Goal: Task Accomplishment & Management: Manage account settings

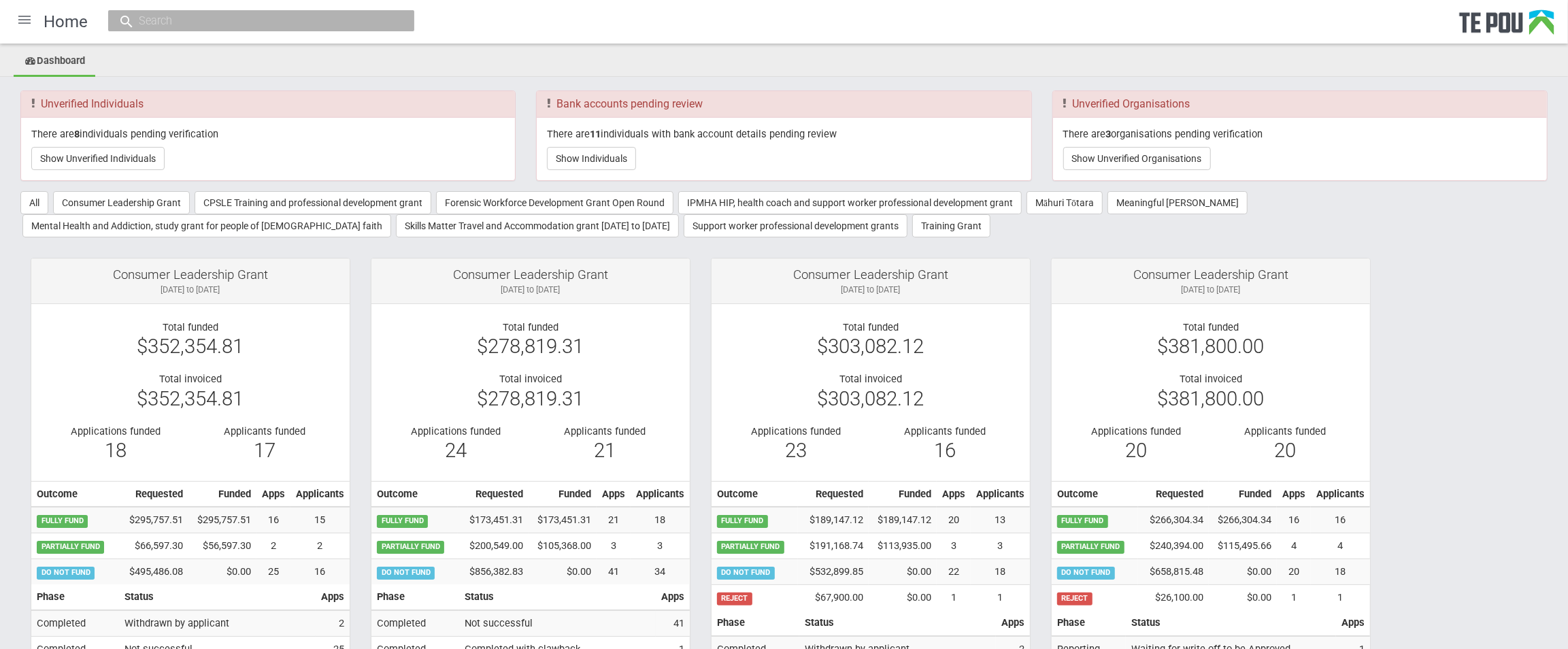
click at [139, 55] on ul "Dashboard" at bounding box center [784, 62] width 1568 height 30
click at [248, 58] on ul "Dashboard" at bounding box center [784, 62] width 1568 height 30
click at [23, 23] on div at bounding box center [24, 20] width 33 height 33
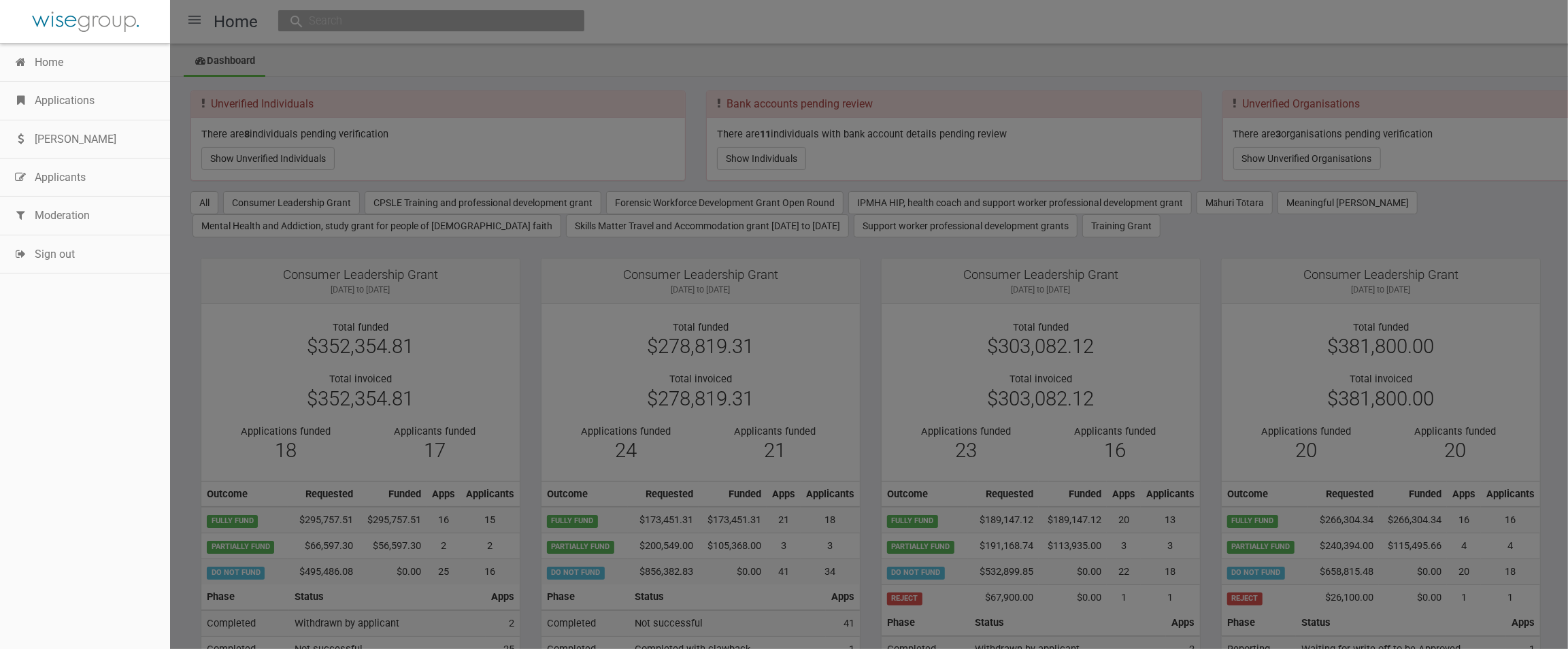
click at [86, 101] on link "Applications" at bounding box center [85, 101] width 170 height 38
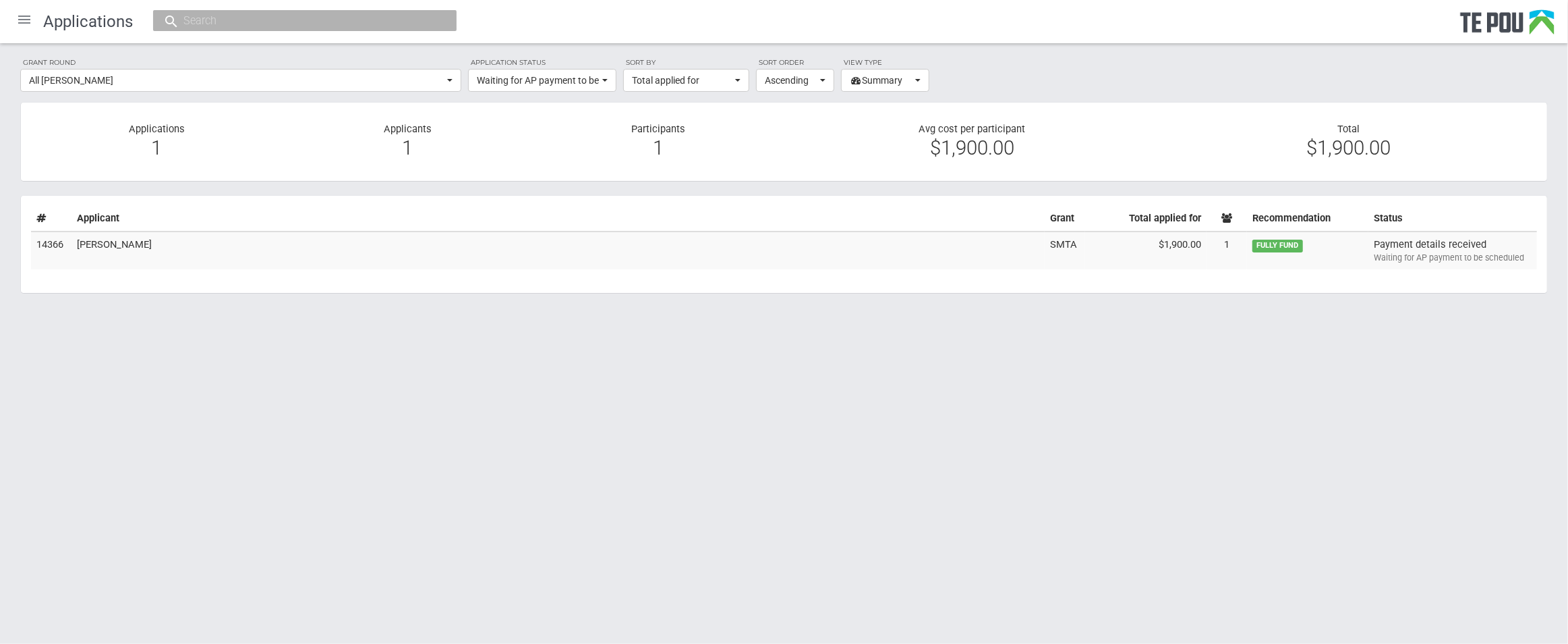
click at [429, 418] on html "Home Applications Grant rounds Applicants Organisations Individuals Moderation …" at bounding box center [784, 322] width 1568 height 644
drag, startPoint x: 405, startPoint y: 542, endPoint x: 382, endPoint y: 505, distance: 43.6
click at [399, 529] on html "Home Applications Grant rounds Applicants Organisations Individuals Moderation …" at bounding box center [784, 322] width 1568 height 644
click at [286, 254] on td "[PERSON_NAME]" at bounding box center [558, 250] width 973 height 37
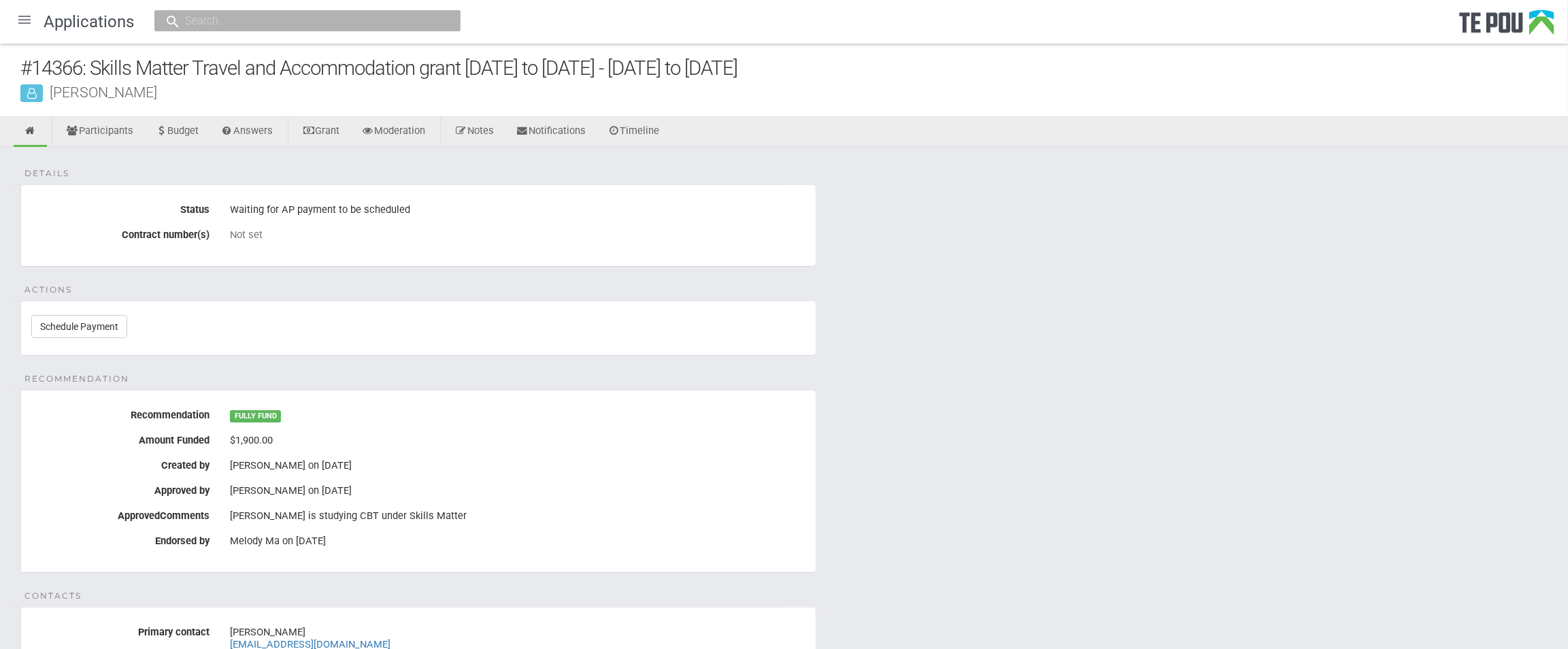
click at [65, 230] on label "Contract number(s)" at bounding box center [120, 232] width 199 height 17
click at [20, 24] on div at bounding box center [24, 20] width 33 height 33
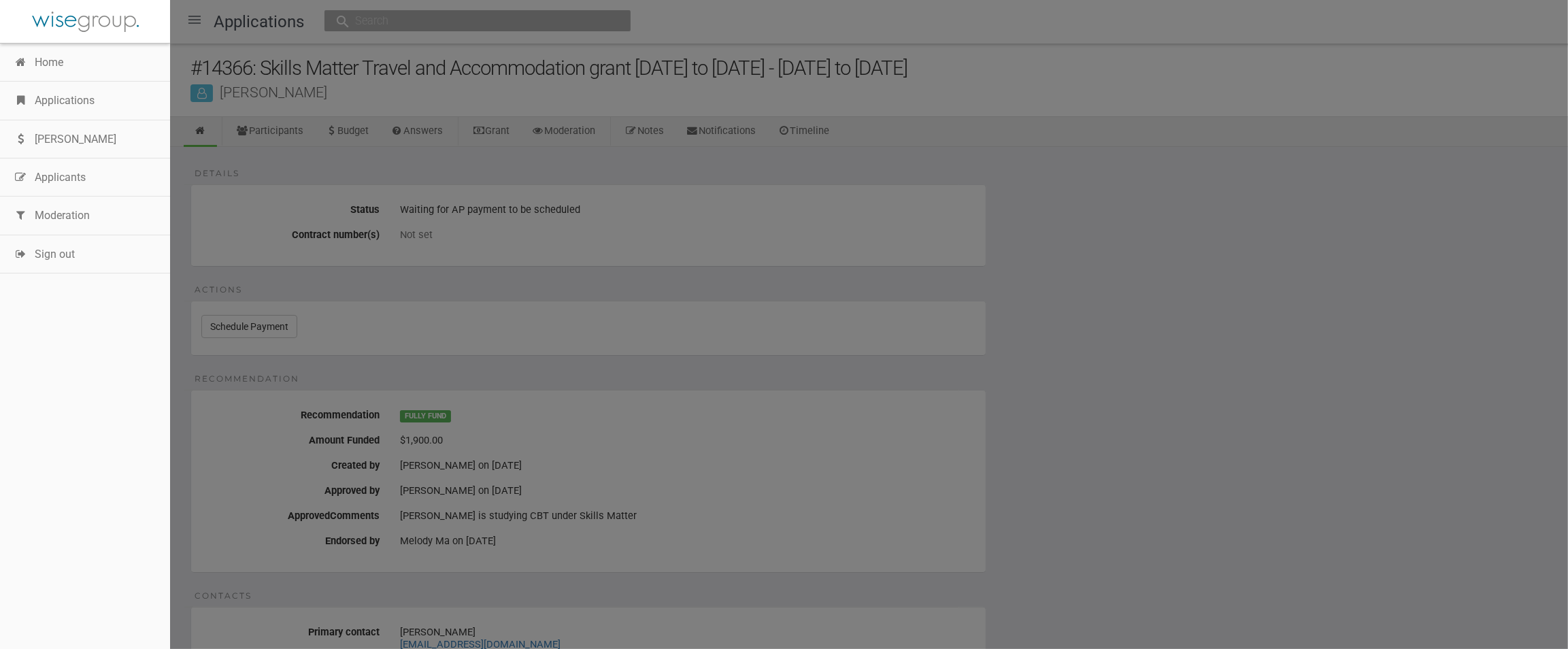
click at [68, 112] on link "Applications" at bounding box center [85, 101] width 170 height 38
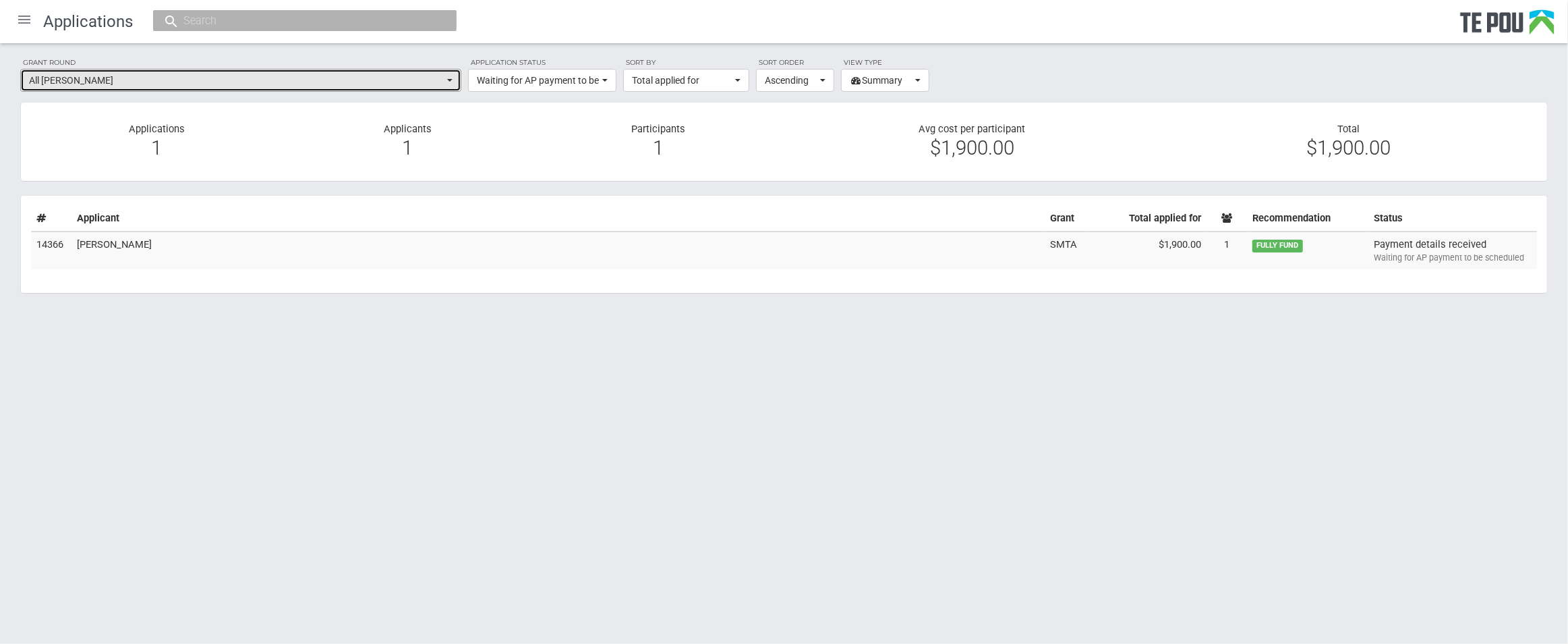
click at [453, 85] on button "All grant rounds" at bounding box center [241, 80] width 441 height 23
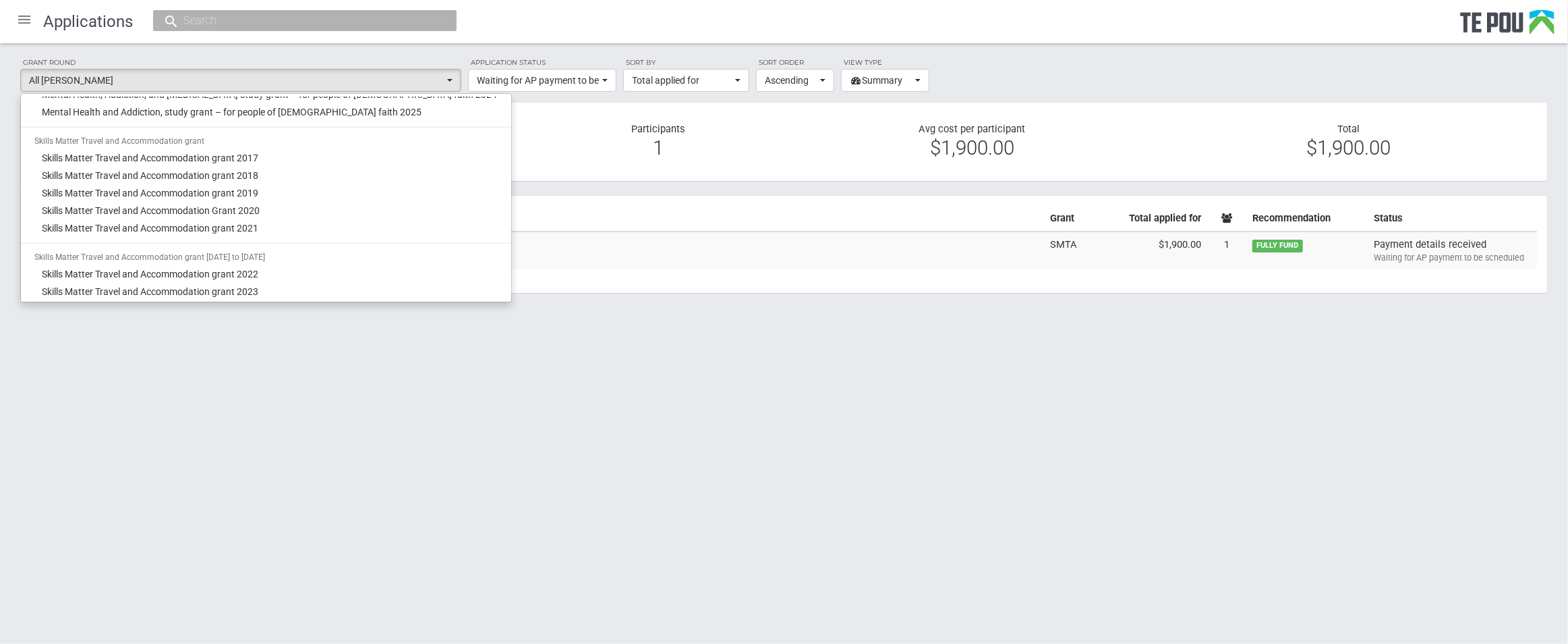
scroll to position [1080, 0]
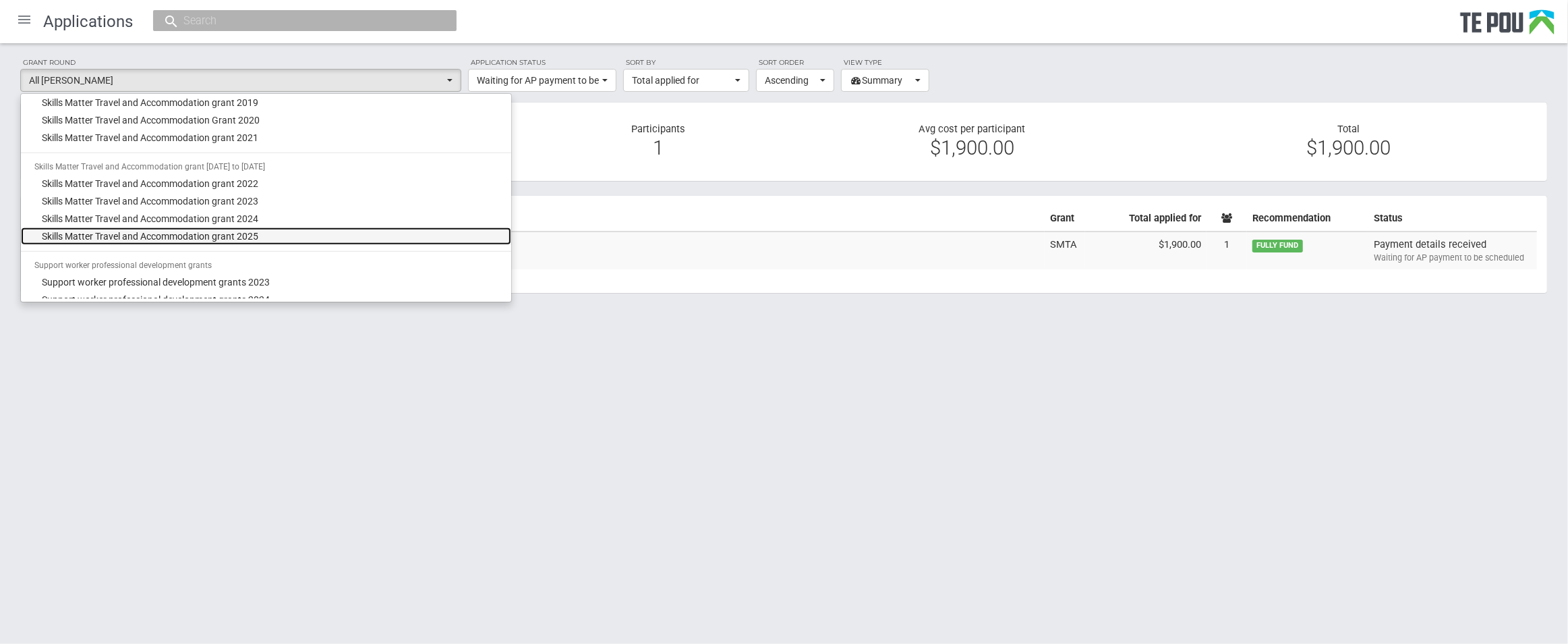
click at [158, 237] on span "Skills Matter Travel and Accommodation grant 2025" at bounding box center [151, 236] width 216 height 13
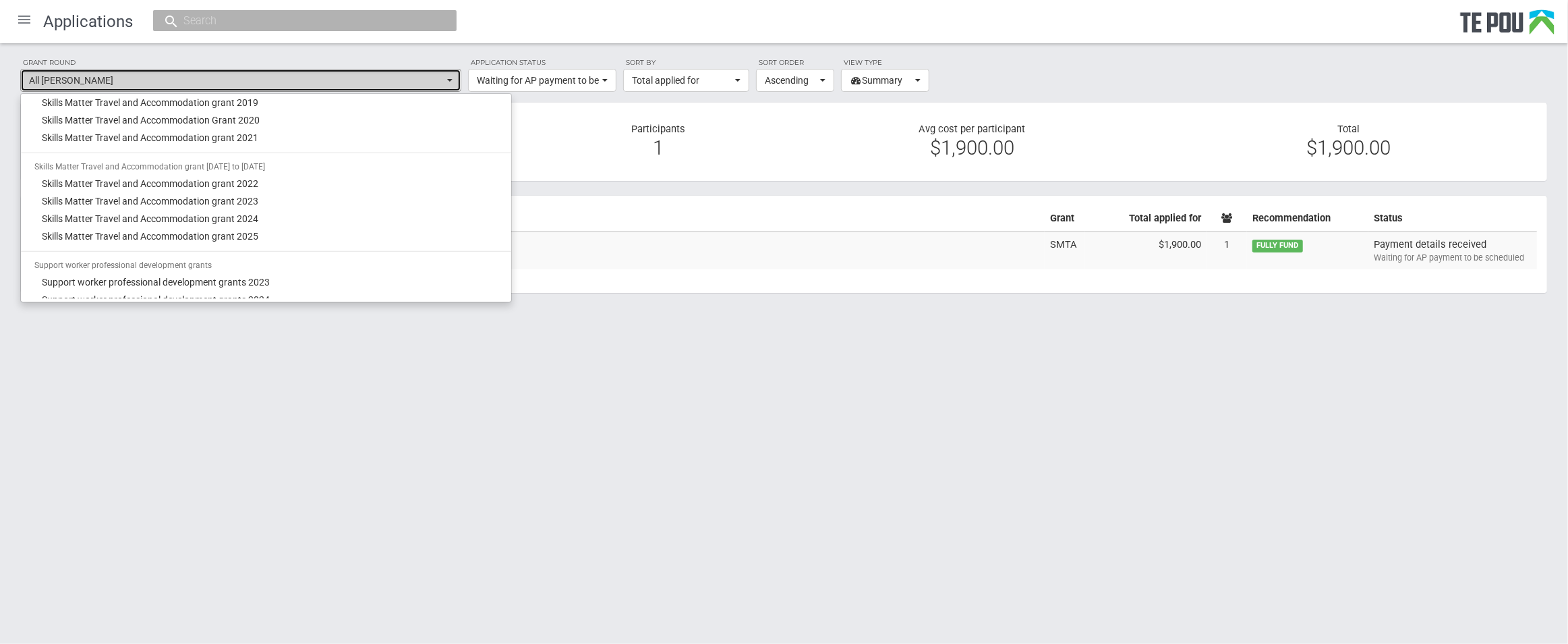
select select "67"
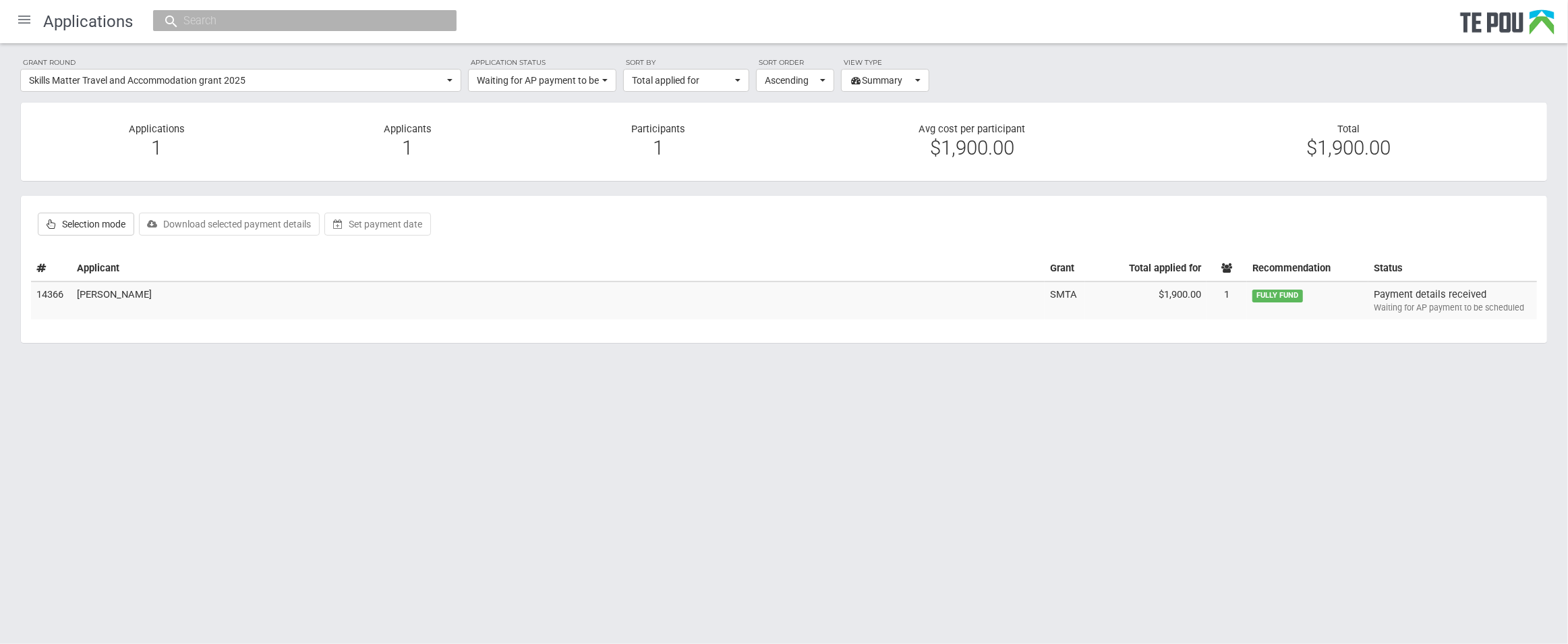
click at [290, 470] on html "Home Applications Grant rounds Applicants Organisations Individuals Moderation …" at bounding box center [784, 322] width 1568 height 644
click at [62, 219] on label "Selection mode" at bounding box center [85, 224] width 96 height 23
checkbox input "true"
click at [37, 296] on label at bounding box center [41, 298] width 9 height 14
click at [36, 291] on input "checkbox" at bounding box center [35, 290] width 1 height 1
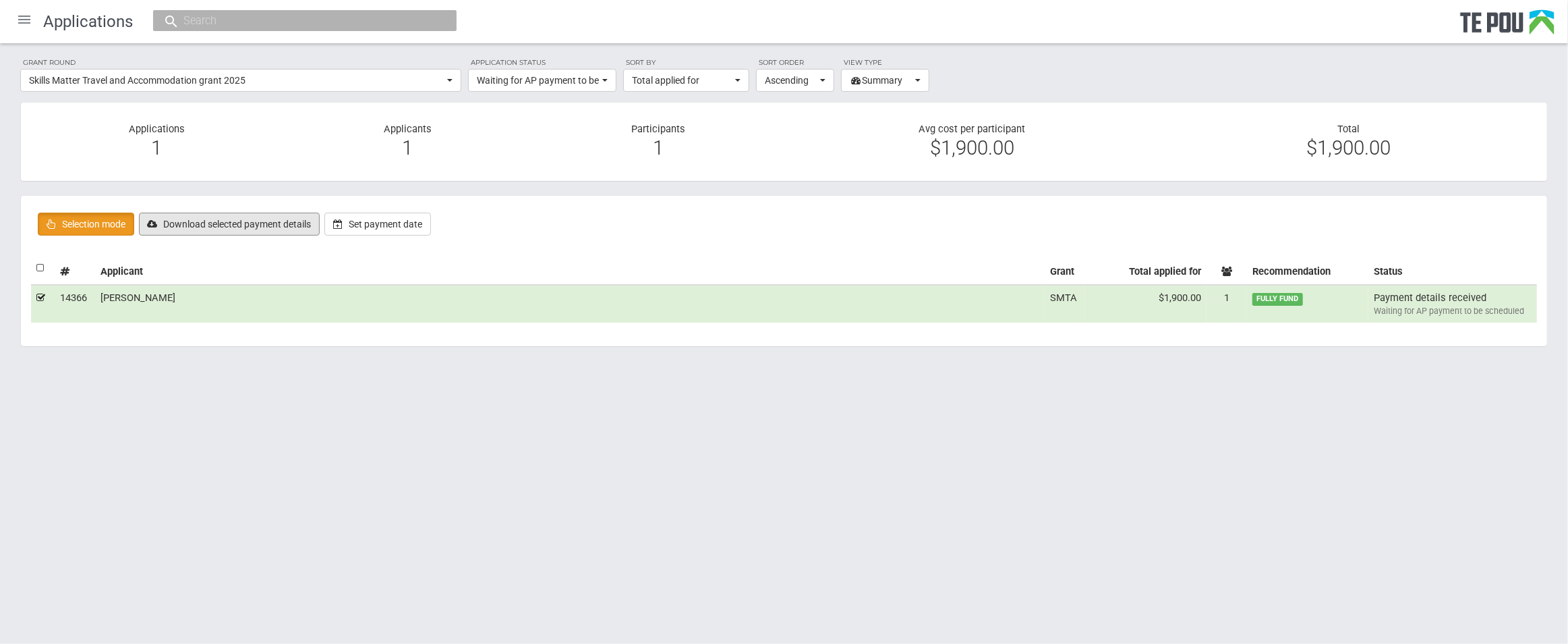
click at [232, 230] on button "Download selected payment details" at bounding box center [229, 224] width 181 height 23
drag, startPoint x: 403, startPoint y: 472, endPoint x: 390, endPoint y: 469, distance: 13.3
click at [403, 471] on html "Home Applications Grant rounds Applicants Organisations Individuals Moderation …" at bounding box center [784, 322] width 1568 height 644
click at [169, 614] on html "Home Applications Grant rounds Applicants Organisations Individuals Moderation …" at bounding box center [784, 322] width 1568 height 644
drag, startPoint x: 160, startPoint y: 301, endPoint x: 98, endPoint y: 300, distance: 62.0
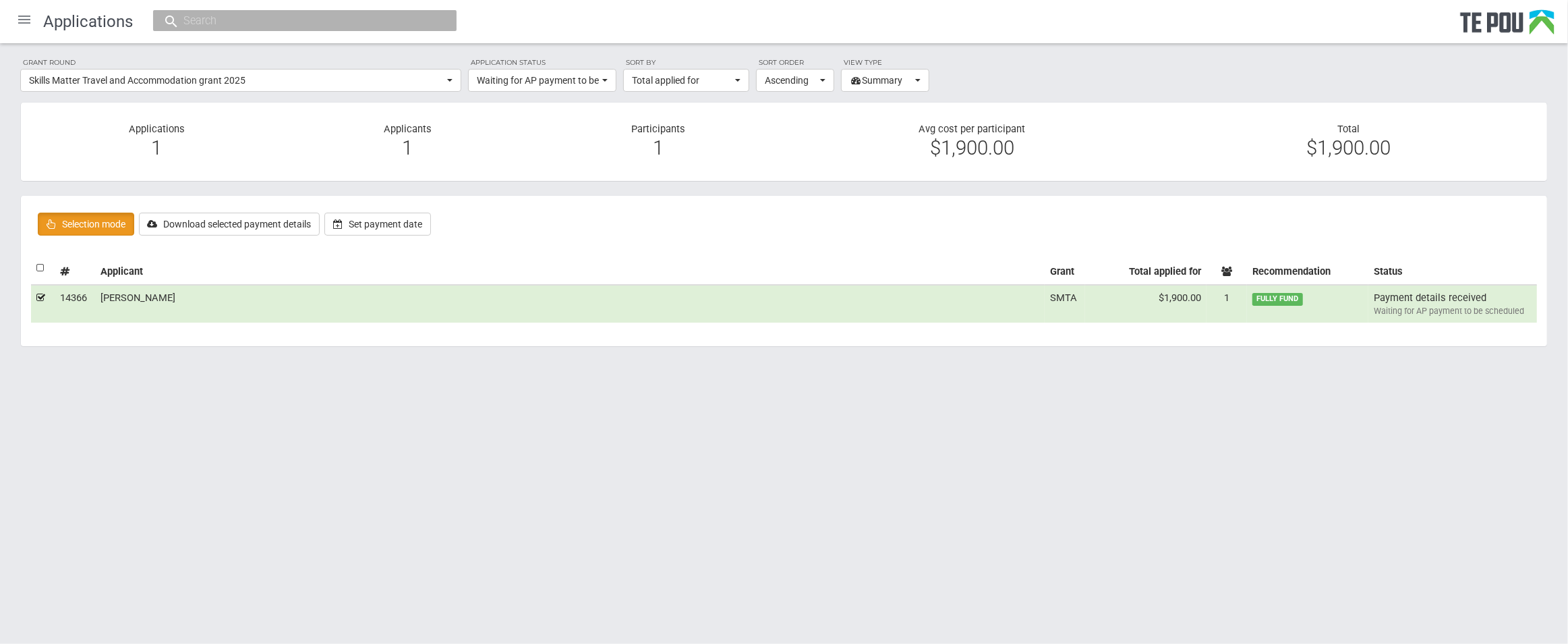
click at [98, 300] on td "[PERSON_NAME]" at bounding box center [570, 303] width 950 height 37
checkbox input "false"
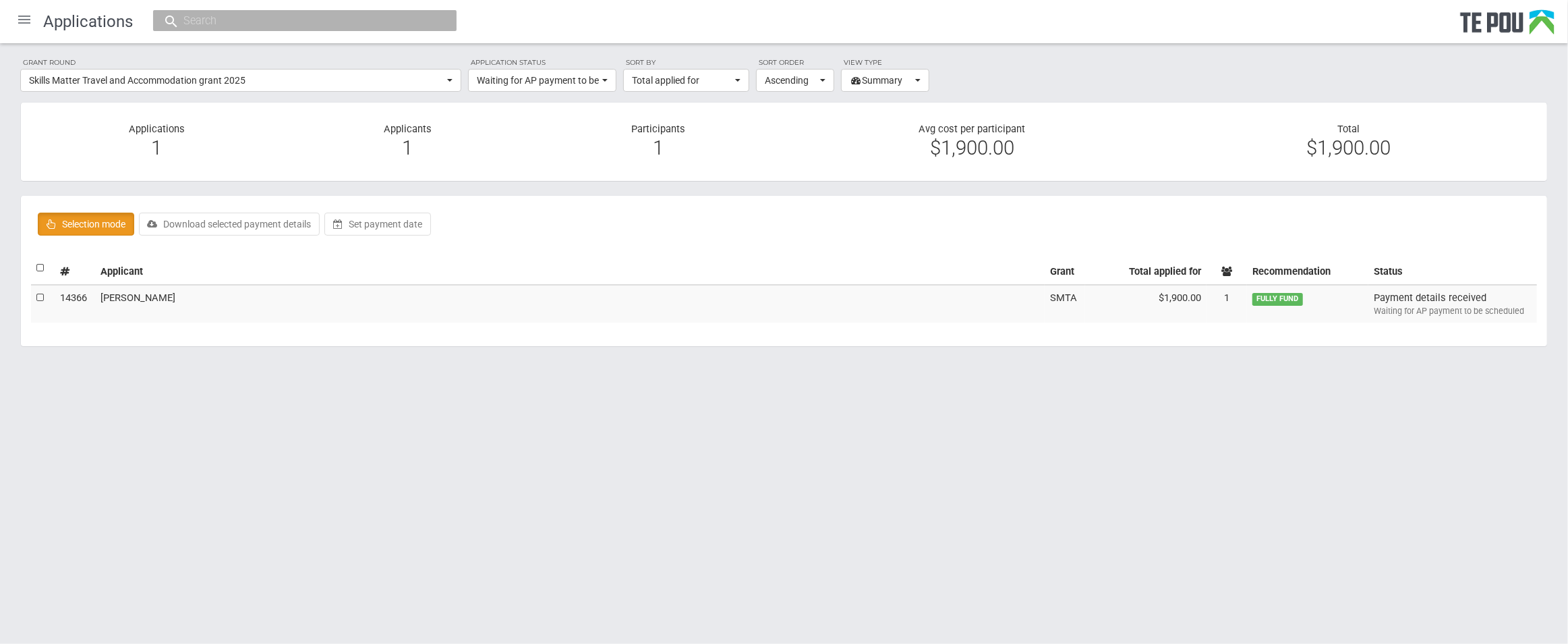
copy td "[PERSON_NAME]"
click at [218, 23] on input "text" at bounding box center [298, 20] width 237 height 14
paste input "[PERSON_NAME]"
type input "[PERSON_NAME]"
click at [260, 21] on input "[PERSON_NAME]" at bounding box center [298, 20] width 237 height 14
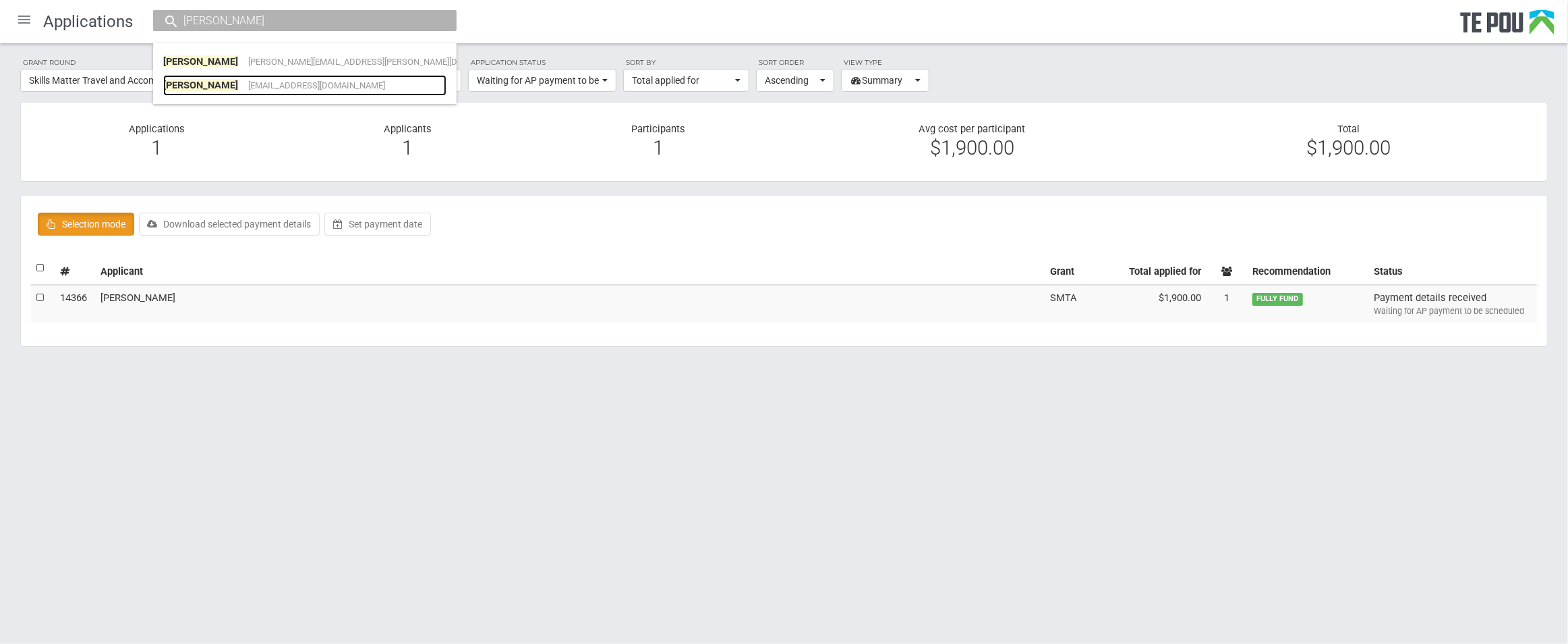
click at [252, 81] on span "[EMAIL_ADDRESS][DOMAIN_NAME]" at bounding box center [316, 85] width 137 height 10
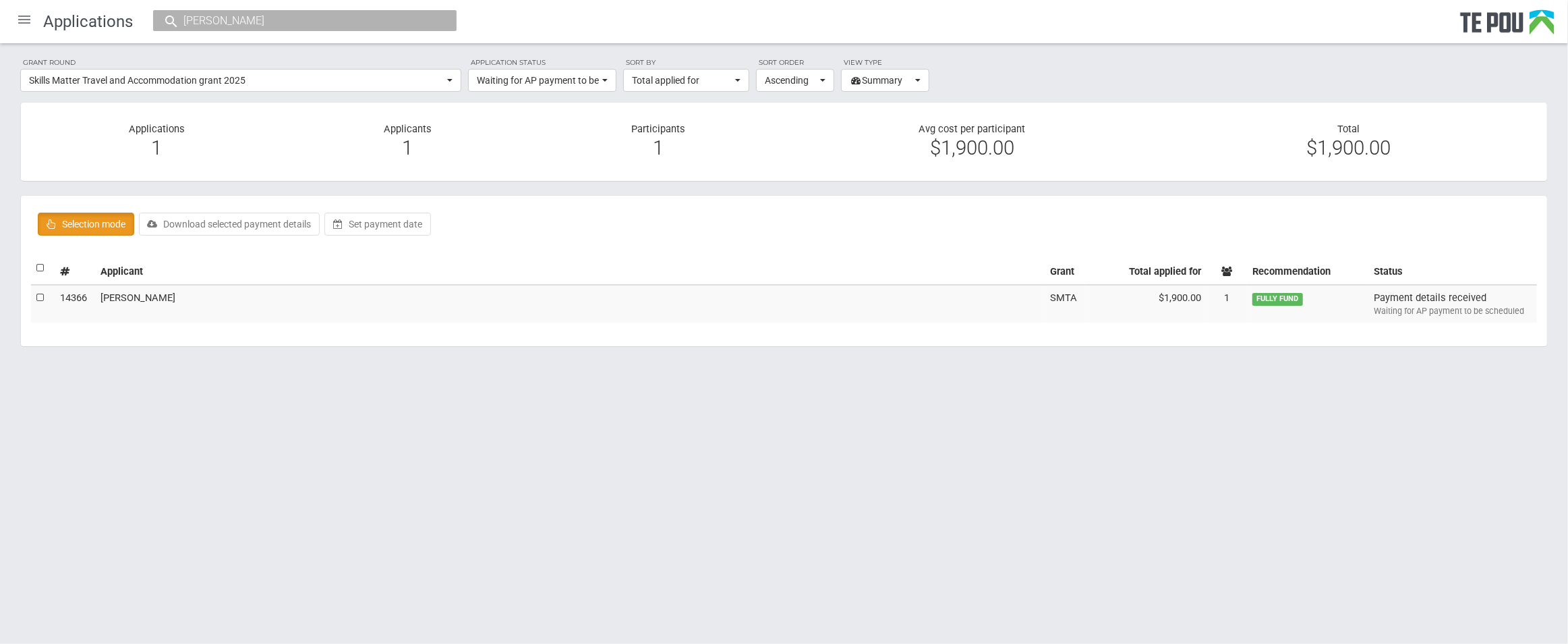
click at [261, 400] on body "Home Applications Grant rounds Applicants Organisations Individuals Moderation …" at bounding box center [784, 203] width 1568 height 408
click at [40, 301] on label at bounding box center [41, 298] width 9 height 14
click at [36, 291] on input "checkbox" at bounding box center [35, 290] width 1 height 1
checkbox input "true"
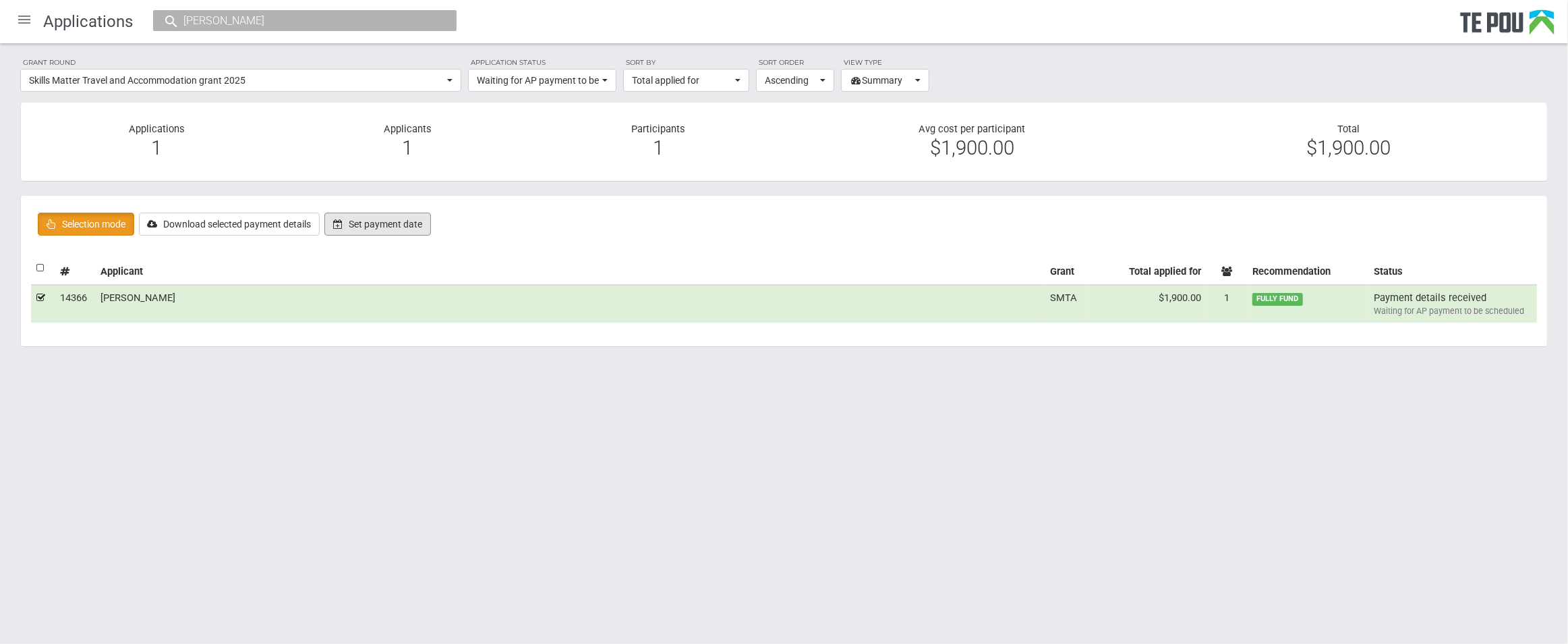
click at [391, 227] on button "Set payment date" at bounding box center [378, 224] width 106 height 23
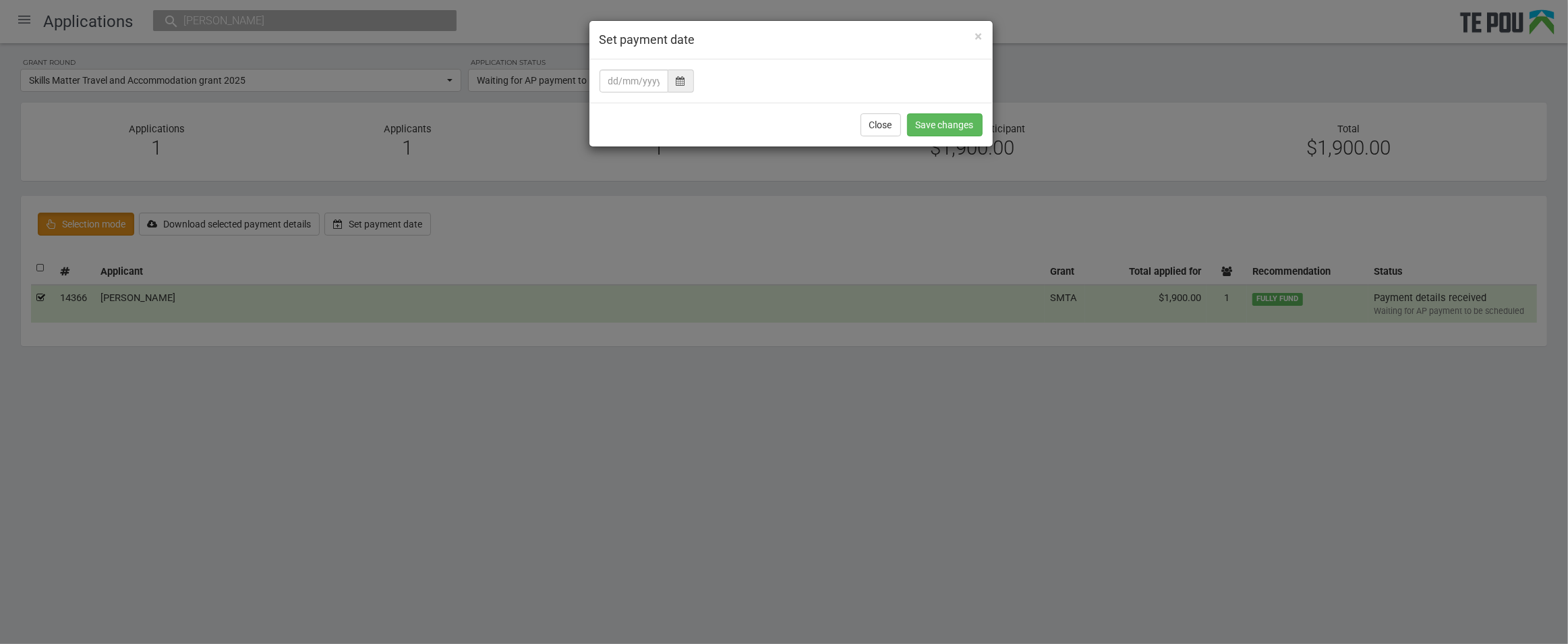
click at [681, 79] on icon at bounding box center [680, 81] width 8 height 9
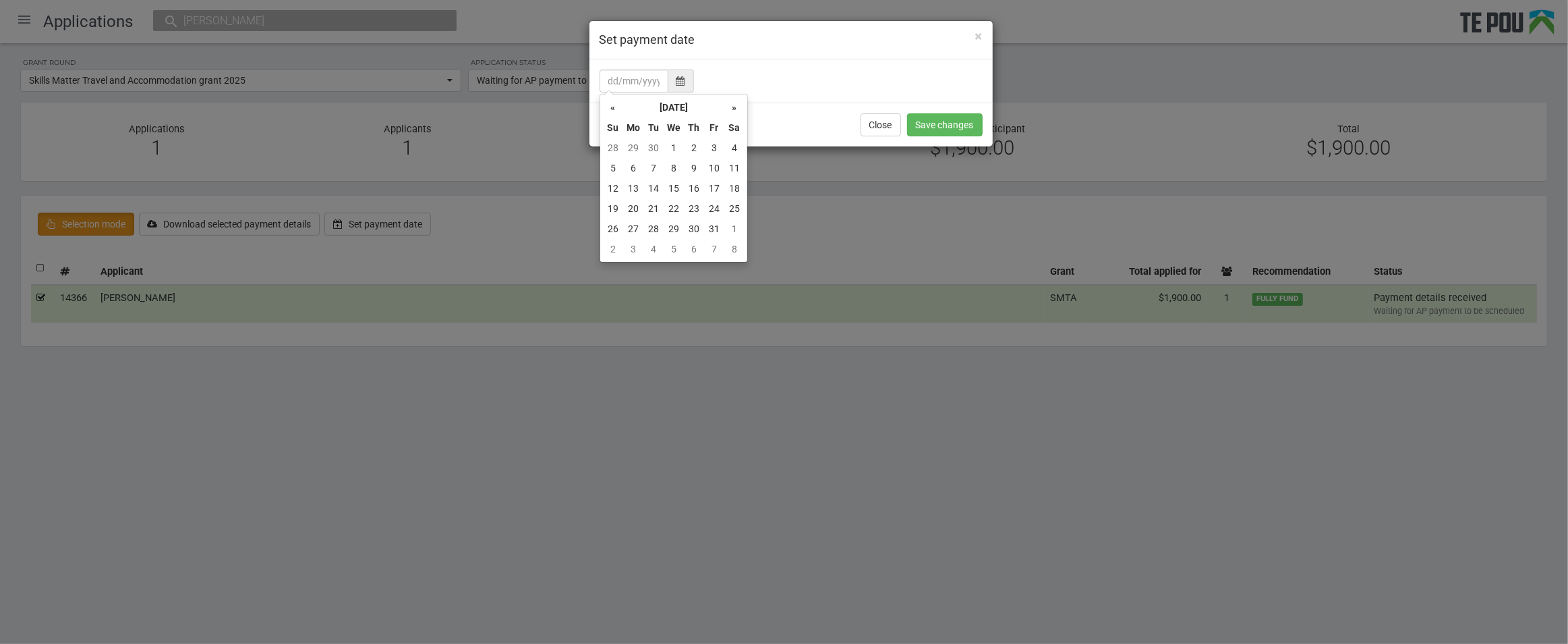
click at [717, 165] on td "10" at bounding box center [715, 168] width 21 height 21
type input "10/10/2025"
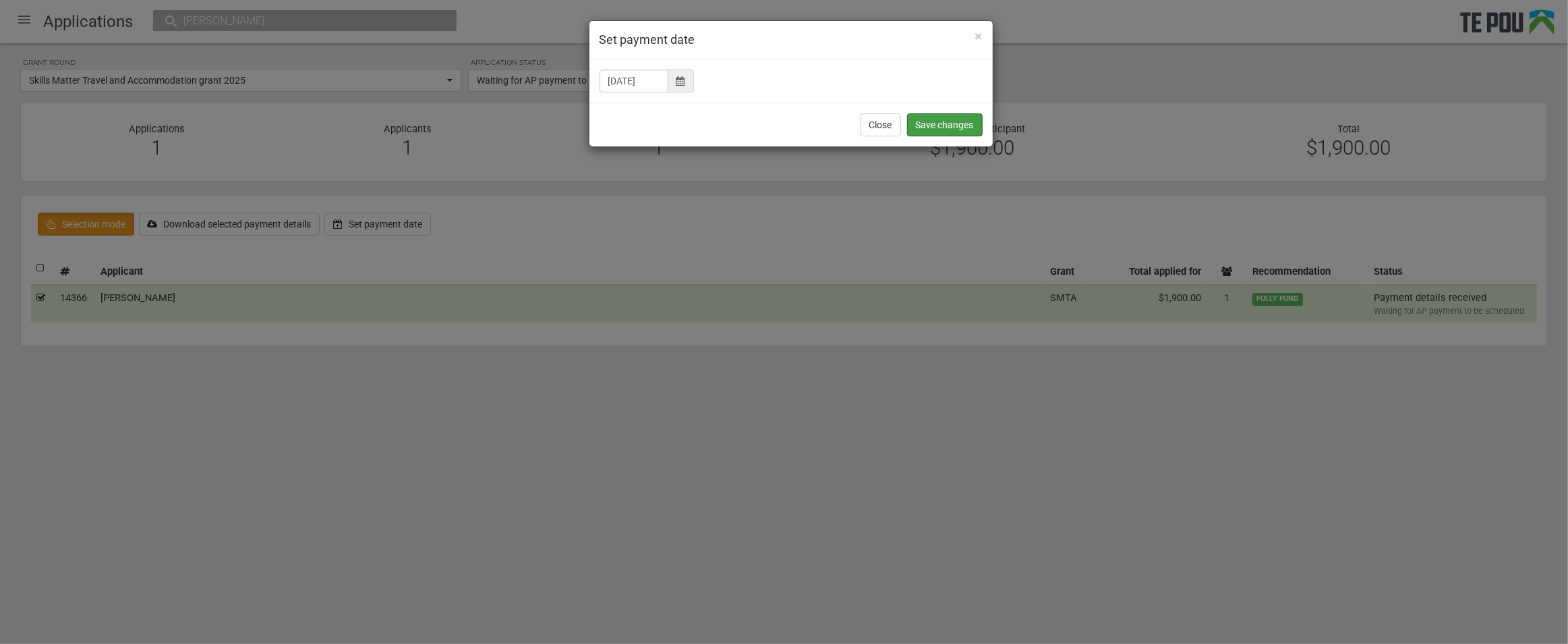
click at [945, 125] on button "Save changes" at bounding box center [944, 124] width 76 height 23
checkbox input "false"
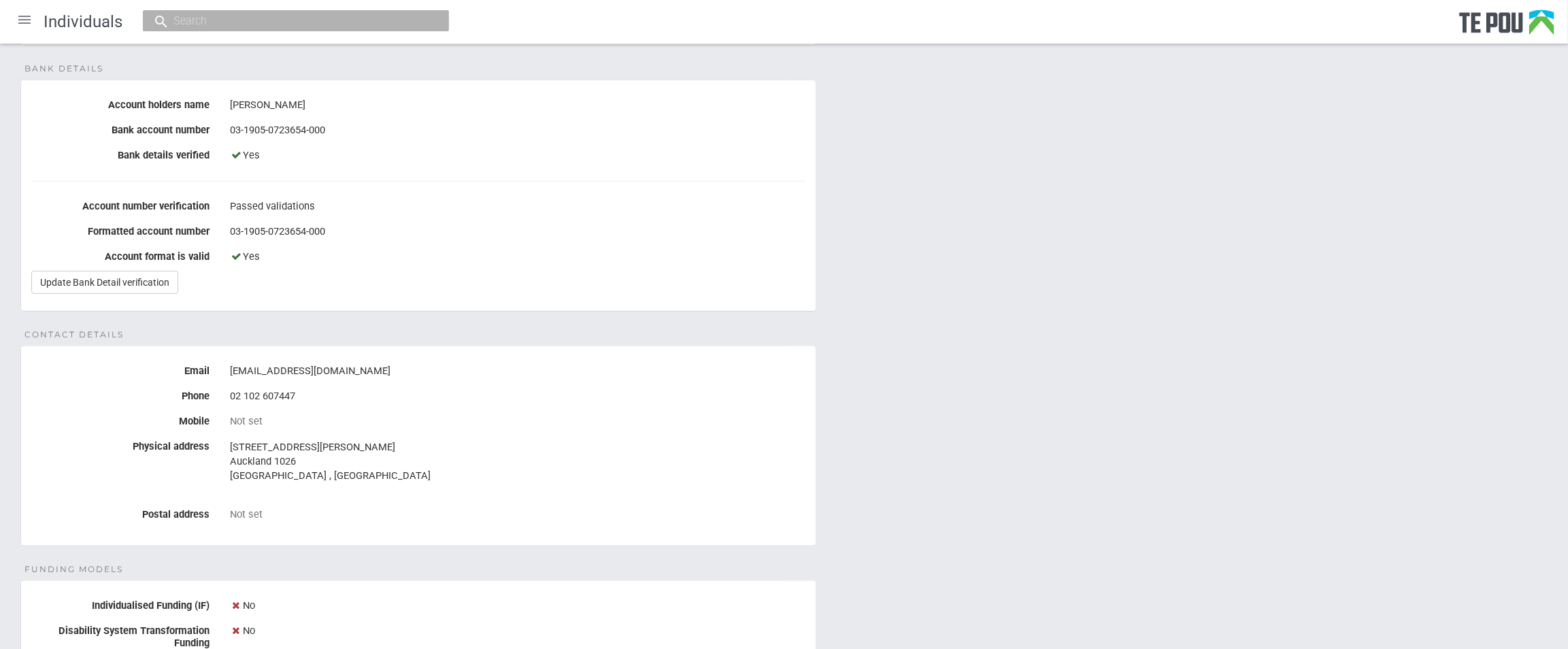
scroll to position [272, 0]
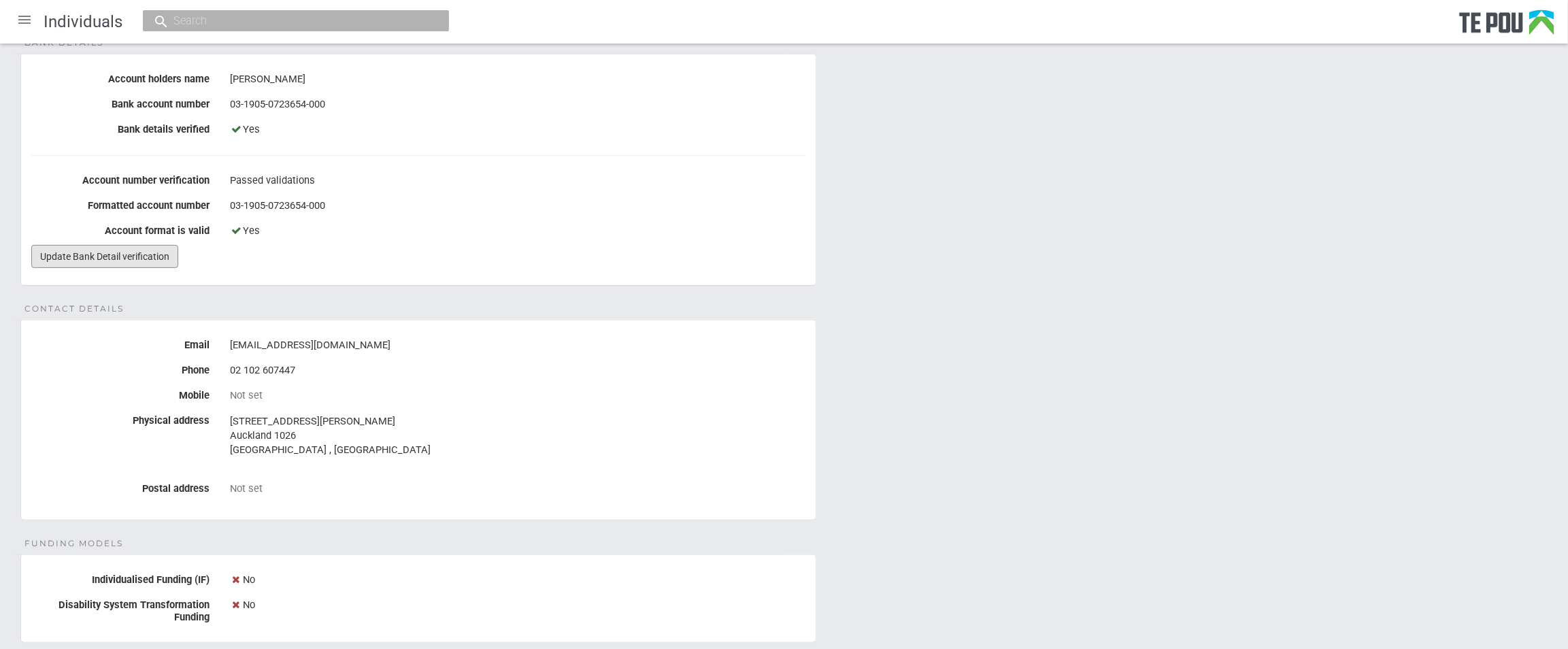
click at [100, 256] on link "Update Bank Detail verification" at bounding box center [104, 256] width 147 height 24
click at [38, 200] on label "Formatted account number" at bounding box center [120, 203] width 199 height 17
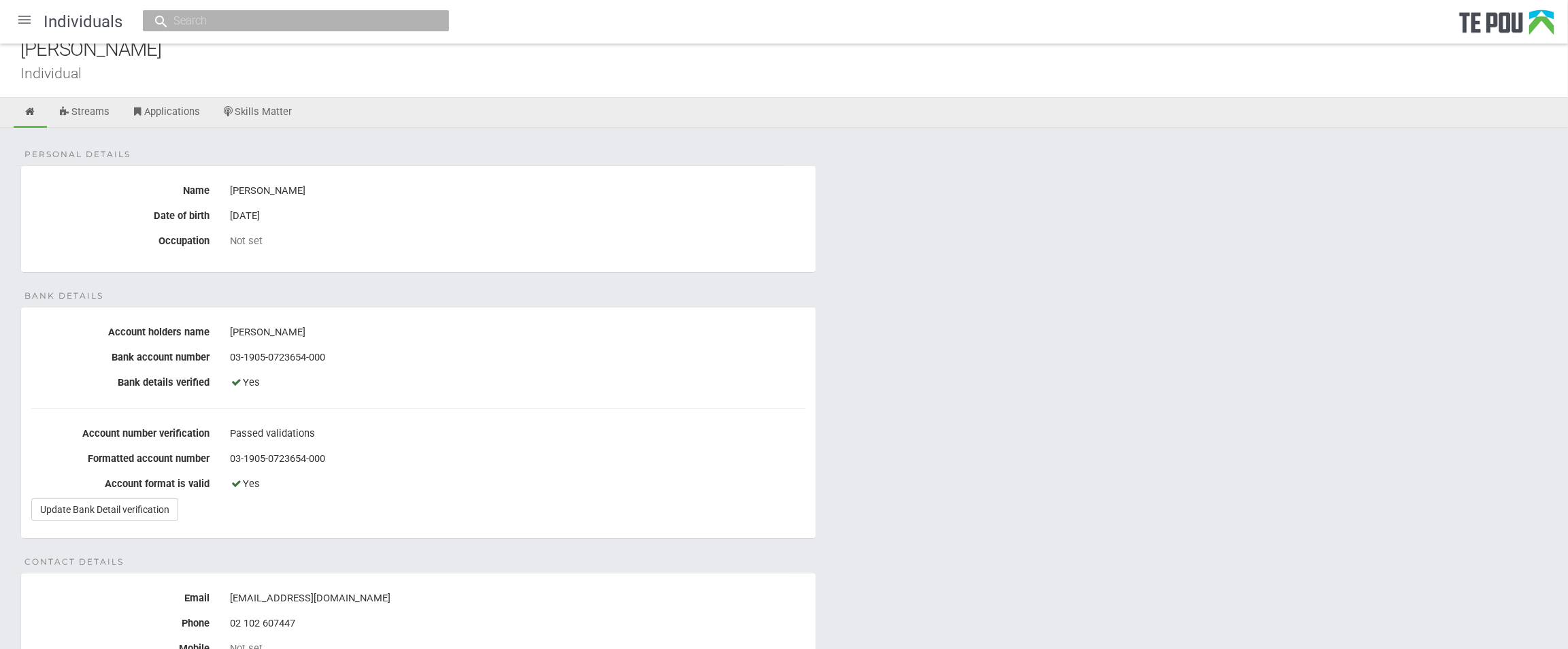
scroll to position [0, 0]
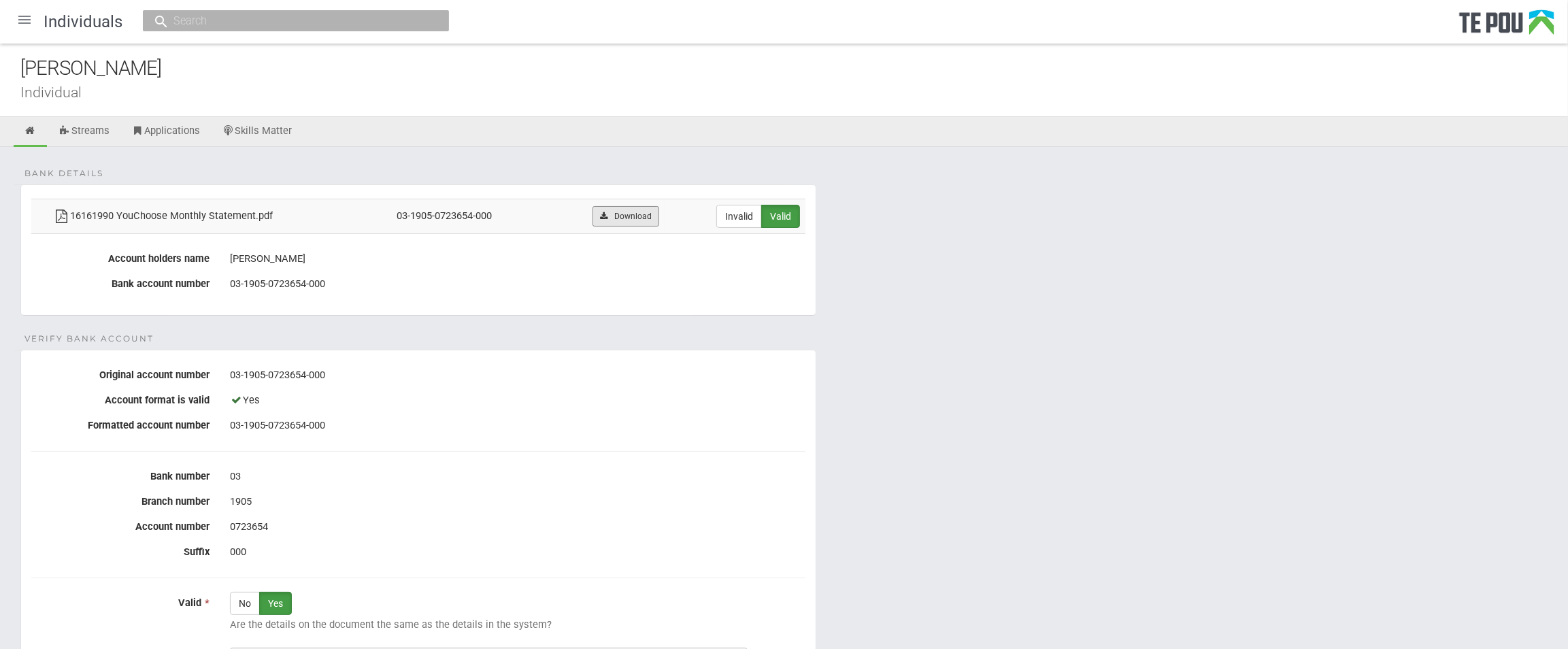
click at [651, 214] on link "Download" at bounding box center [626, 216] width 66 height 21
drag, startPoint x: 1173, startPoint y: 309, endPoint x: 1405, endPoint y: 239, distance: 242.3
click at [1173, 309] on form "Bank details 16161990 YouChoose Monthly Statement.pdf 03-1905-0723654-000 Downl…" at bounding box center [784, 521] width 1528 height 673
click at [565, 136] on ul "Streams Applications Skills Matter" at bounding box center [784, 132] width 1568 height 30
